Goal: Information Seeking & Learning: Understand process/instructions

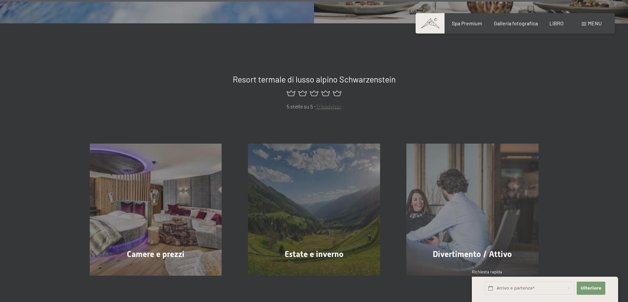
scroll to position [2961, 0]
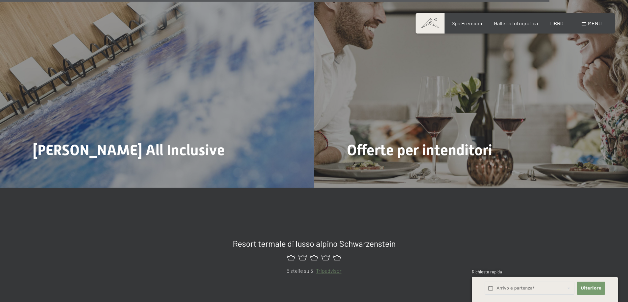
click at [586, 25] on span at bounding box center [584, 23] width 5 height 3
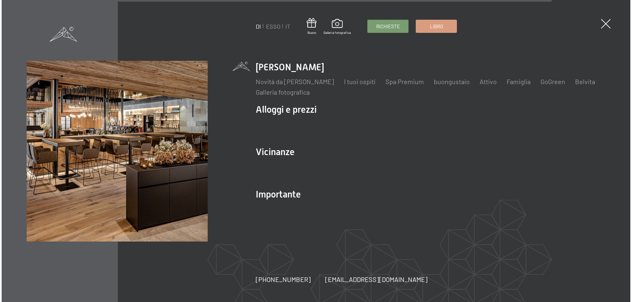
scroll to position [2970, 0]
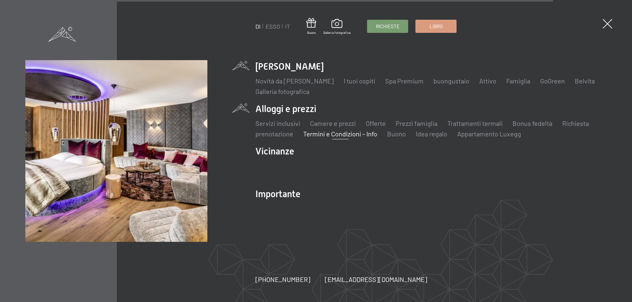
click at [328, 133] on font "Termini e Condizioni - Info" at bounding box center [340, 134] width 74 height 8
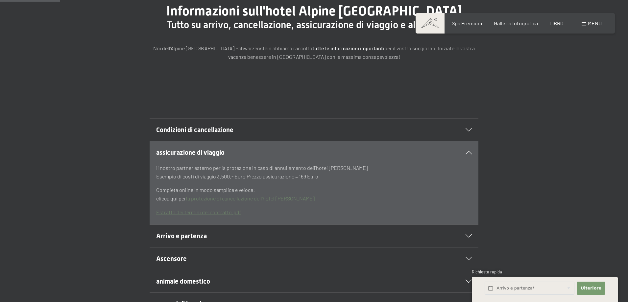
scroll to position [99, 0]
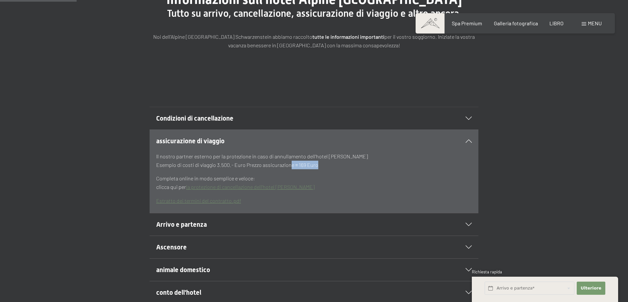
drag, startPoint x: 289, startPoint y: 178, endPoint x: 316, endPoint y: 182, distance: 27.2
click at [316, 168] on font "Esempio di costi di viaggio 3.500.- Euro Prezzo assicurazione = 169 Euro" at bounding box center [237, 165] width 162 height 6
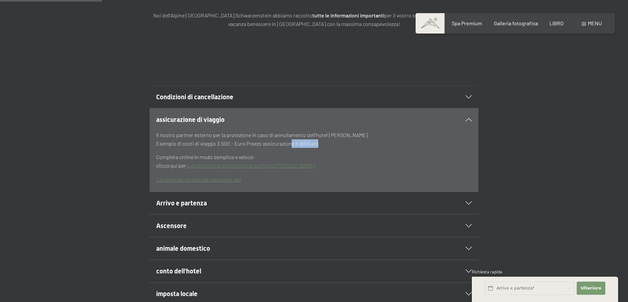
scroll to position [132, 0]
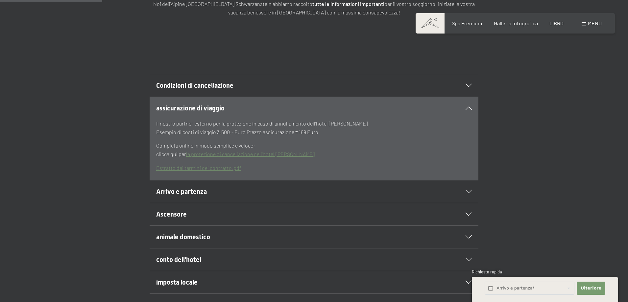
click at [244, 172] on p "Estratto dei termini del contratto.pdf" at bounding box center [314, 168] width 316 height 9
click at [237, 171] on font "Estratto dei termini del contratto.pdf" at bounding box center [198, 168] width 85 height 6
click at [264, 196] on h2 "Arrivo e partenza" at bounding box center [298, 191] width 284 height 9
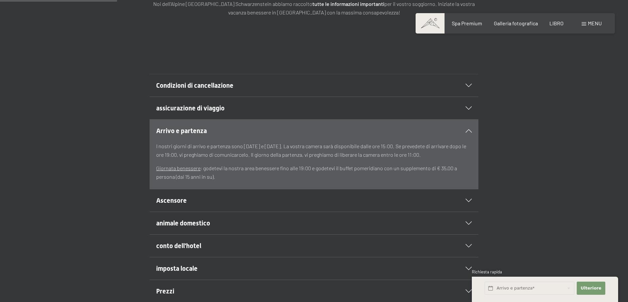
scroll to position [164, 0]
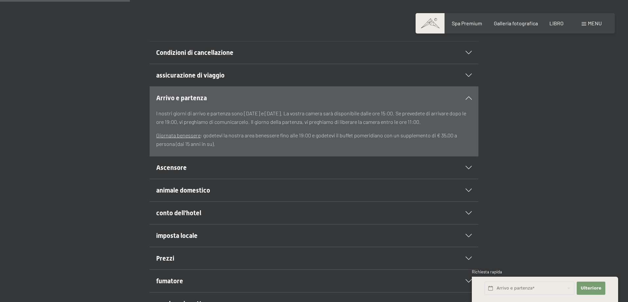
click at [273, 219] on div "conto dell'hotel" at bounding box center [314, 213] width 316 height 22
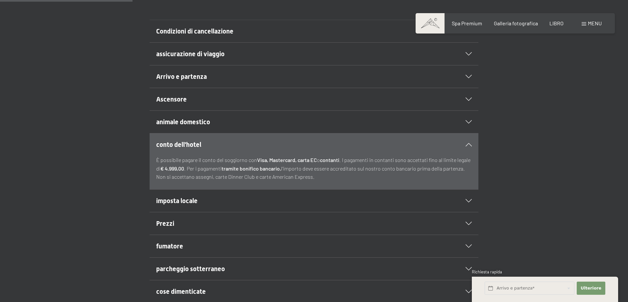
scroll to position [197, 0]
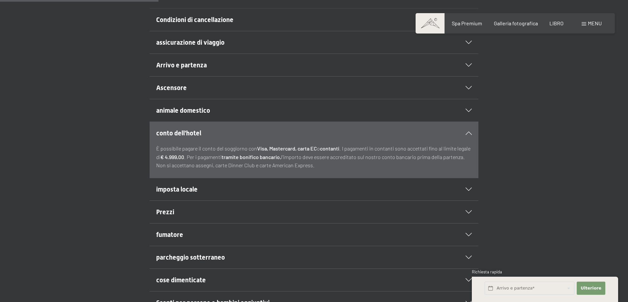
click at [270, 194] on h2 "imposta locale" at bounding box center [298, 189] width 284 height 9
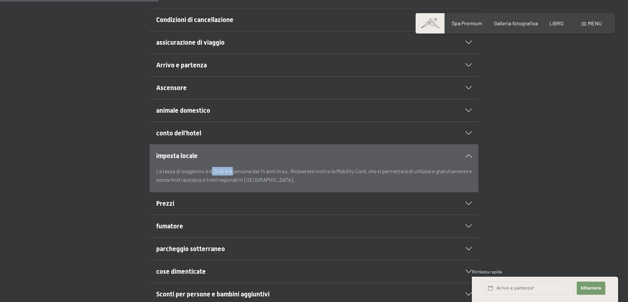
drag, startPoint x: 212, startPoint y: 186, endPoint x: 233, endPoint y: 185, distance: 21.1
click at [233, 183] on font "La tassa di soggiorno è di 3,40 € a persona dai 14 anni in su. Riceverete inolt…" at bounding box center [314, 175] width 316 height 15
click at [228, 232] on div "fumatore" at bounding box center [314, 226] width 316 height 22
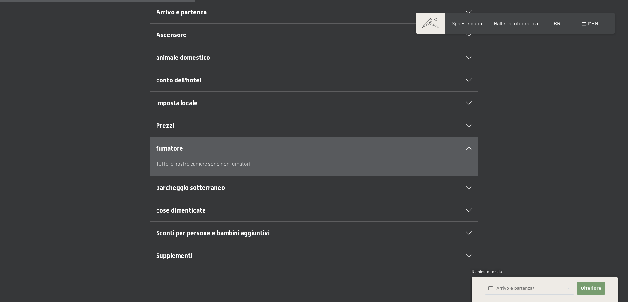
scroll to position [263, 0]
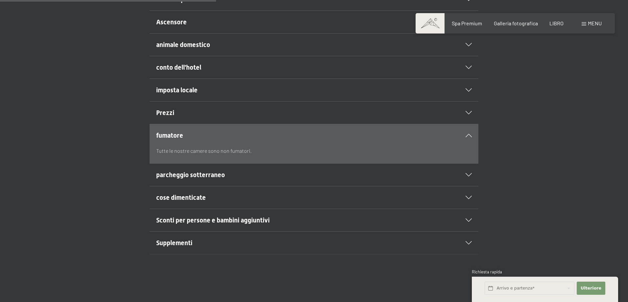
click at [235, 202] on h2 "cose dimenticate" at bounding box center [298, 197] width 284 height 9
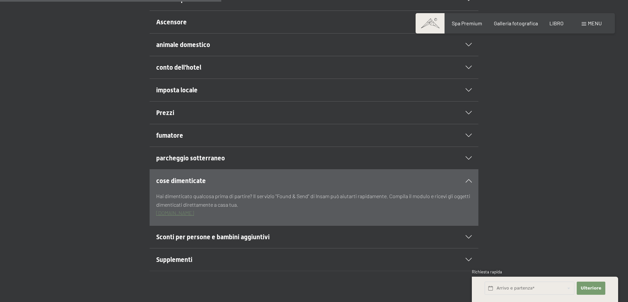
scroll to position [296, 0]
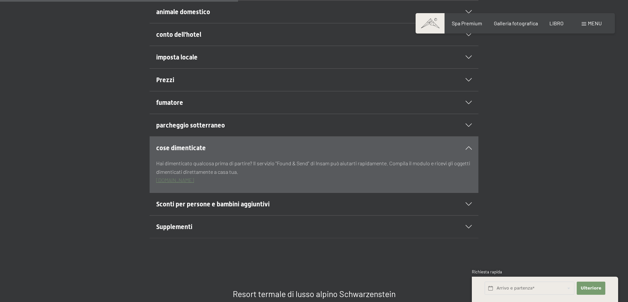
click at [271, 232] on h2 "Supplementi" at bounding box center [298, 226] width 284 height 9
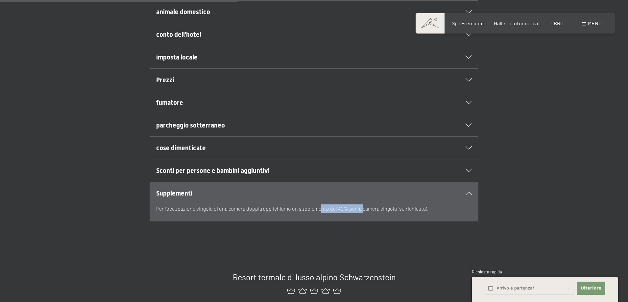
drag, startPoint x: 319, startPoint y: 226, endPoint x: 361, endPoint y: 226, distance: 42.1
click at [361, 212] on font "Per l'occupazione singola di una camera doppia applichiamo un supplemento del 4…" at bounding box center [292, 209] width 273 height 6
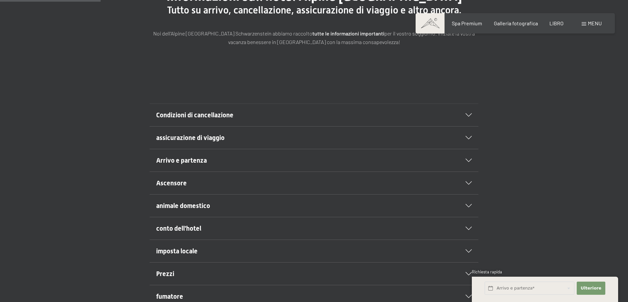
scroll to position [99, 0]
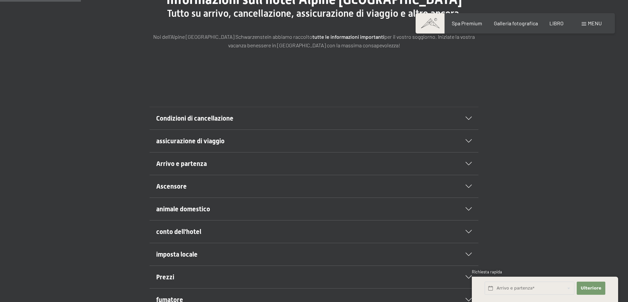
click at [345, 123] on h2 "Condizioni di cancellazione" at bounding box center [298, 118] width 284 height 9
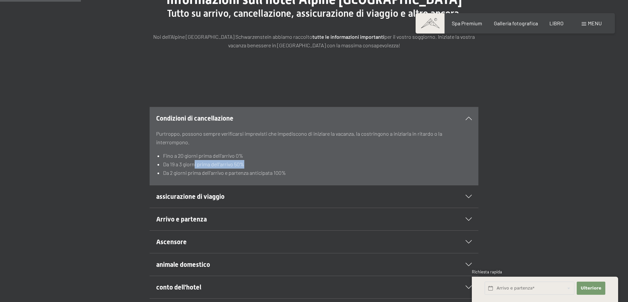
drag, startPoint x: 194, startPoint y: 177, endPoint x: 246, endPoint y: 181, distance: 52.5
click at [246, 169] on li "Da 19 a 3 giorni prima dell'arrivo 50%" at bounding box center [317, 164] width 309 height 9
drag, startPoint x: 198, startPoint y: 188, endPoint x: 314, endPoint y: 190, distance: 115.8
click at [314, 177] on li "Da 2 giorni prima dell'arrivo e partenza anticipata 100%" at bounding box center [317, 173] width 309 height 9
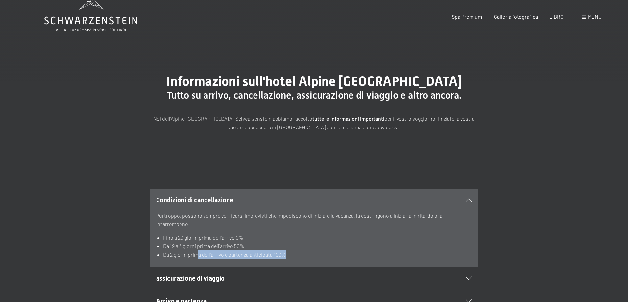
scroll to position [0, 0]
